Goal: Navigation & Orientation: Find specific page/section

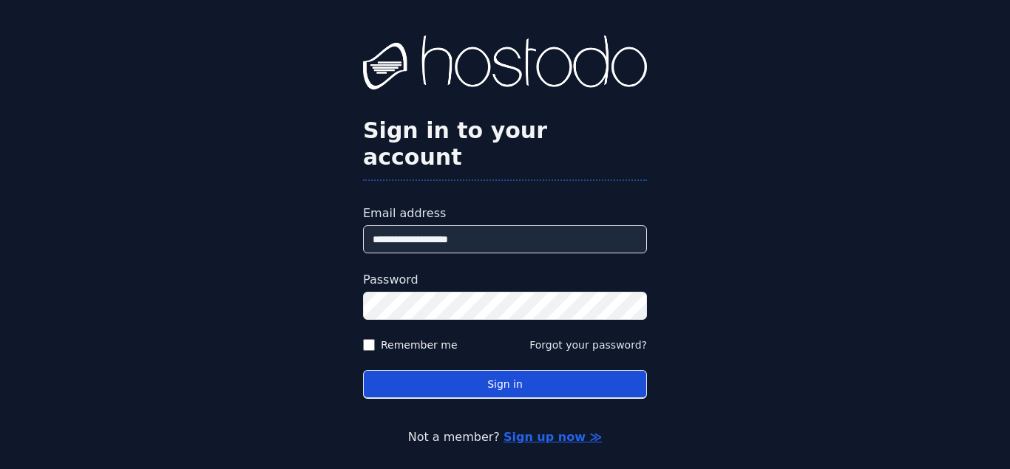
type input "**********"
click at [495, 370] on button "Sign in" at bounding box center [505, 384] width 284 height 29
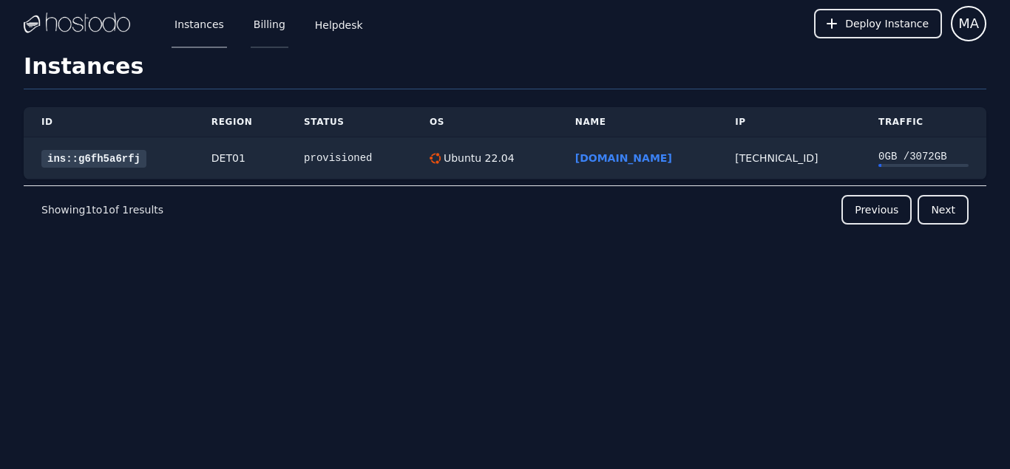
click at [259, 27] on link "Billing" at bounding box center [270, 23] width 38 height 49
click at [255, 30] on link "Billing" at bounding box center [270, 23] width 38 height 49
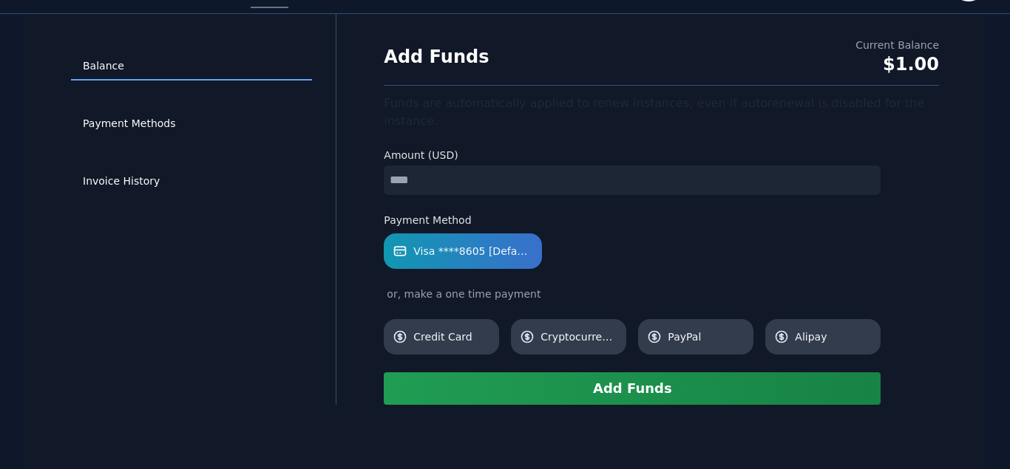
scroll to position [54, 0]
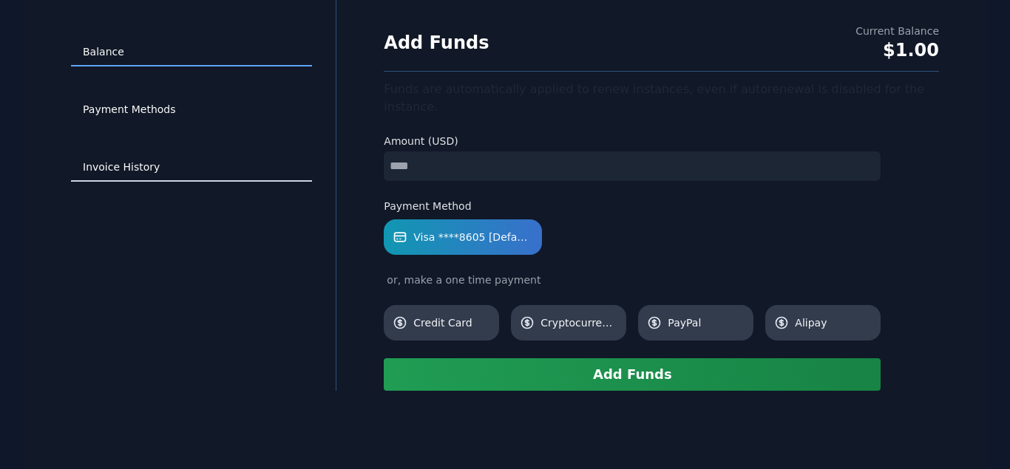
click at [139, 177] on link "Invoice History" at bounding box center [191, 168] width 241 height 28
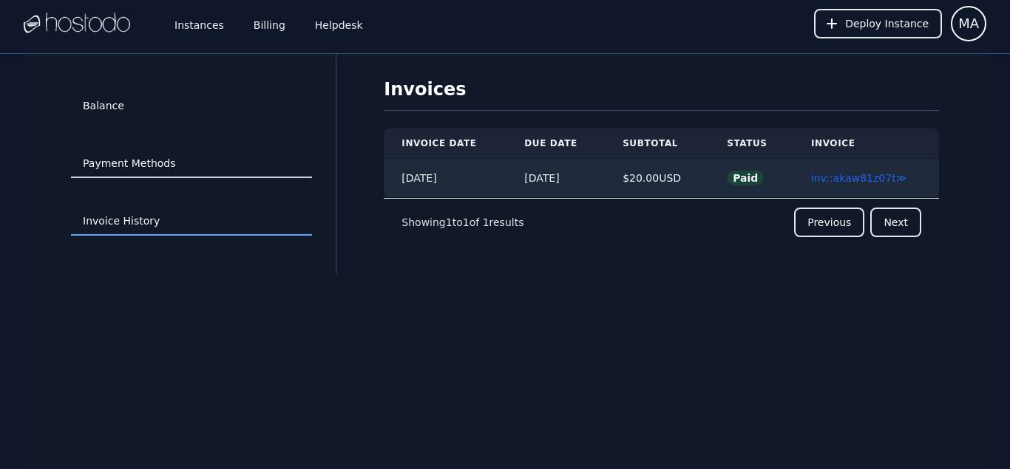
click at [156, 161] on link "Payment Methods" at bounding box center [191, 164] width 241 height 28
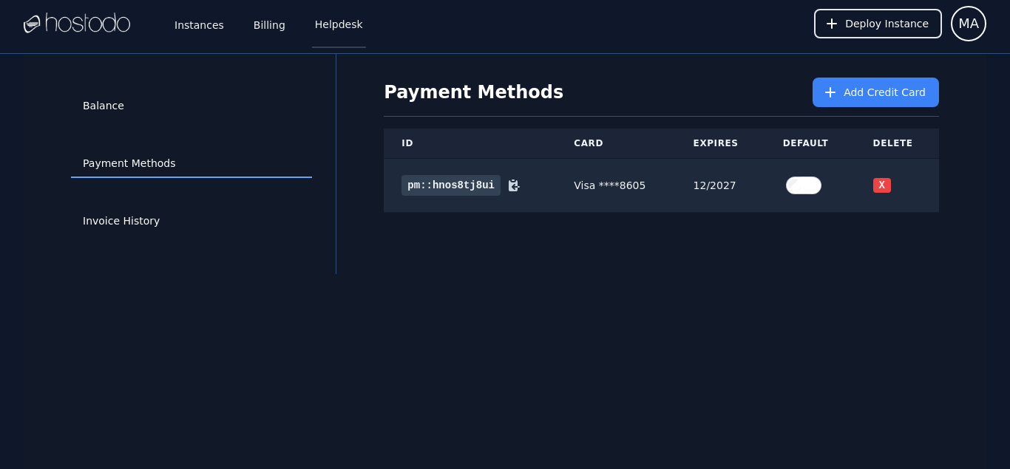
click at [339, 21] on link "Helpdesk" at bounding box center [339, 23] width 54 height 49
